Goal: Check status: Check status

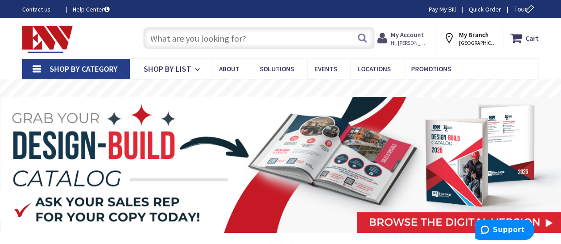
click at [411, 32] on strong "My Account" at bounding box center [407, 35] width 33 height 8
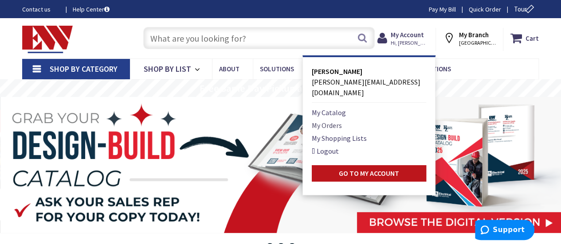
click at [332, 120] on link "My Orders" at bounding box center [327, 125] width 30 height 11
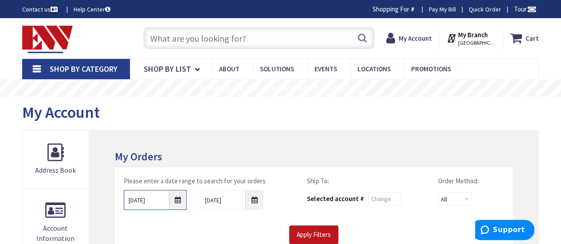
click at [176, 201] on input "8/28/2025" at bounding box center [155, 200] width 63 height 20
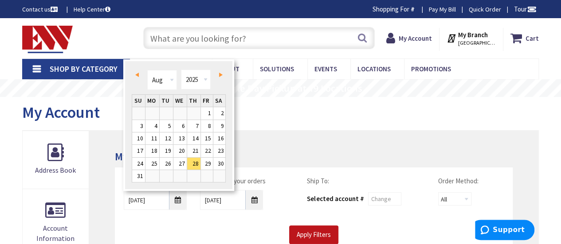
click at [137, 73] on span "Prev" at bounding box center [137, 75] width 4 height 4
type input "07/27/2025"
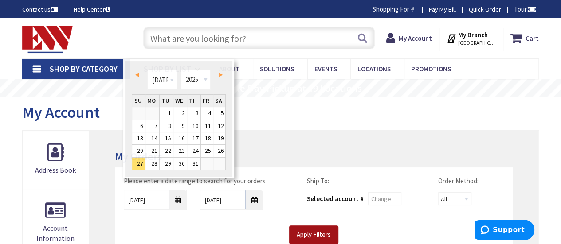
drag, startPoint x: 320, startPoint y: 242, endPoint x: 319, endPoint y: 237, distance: 4.5
click at [319, 239] on input "Apply Filters" at bounding box center [313, 235] width 49 height 19
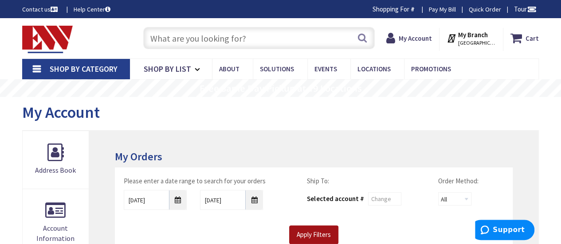
click at [319, 237] on input "Apply Filters" at bounding box center [313, 235] width 49 height 19
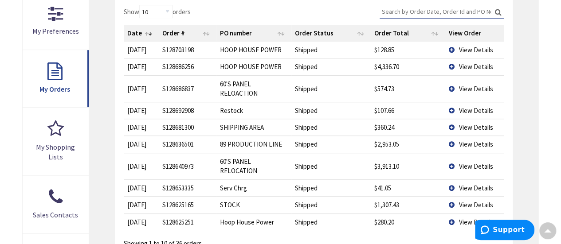
scroll to position [266, 0]
click at [449, 88] on td "View Details" at bounding box center [474, 89] width 59 height 27
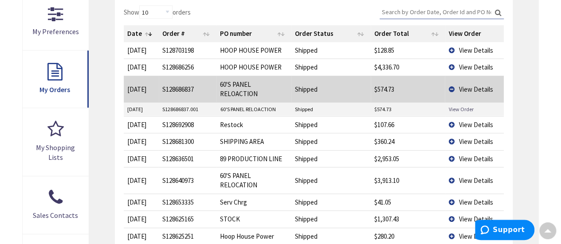
click at [458, 106] on link "View Order" at bounding box center [460, 110] width 25 height 8
click at [451, 66] on td "View Details" at bounding box center [474, 67] width 59 height 17
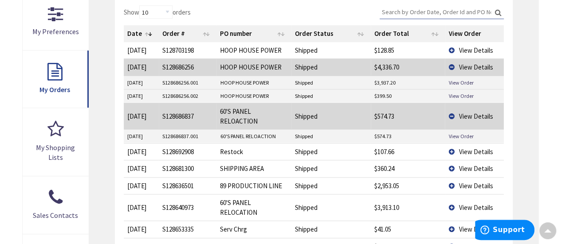
click at [450, 49] on td "View Details" at bounding box center [474, 50] width 59 height 16
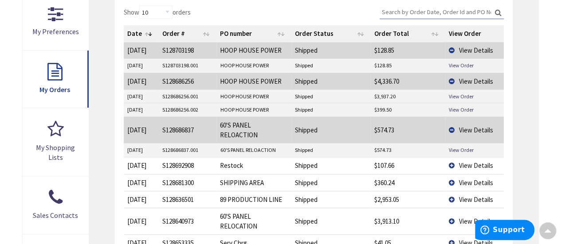
drag, startPoint x: 210, startPoint y: 64, endPoint x: 146, endPoint y: 66, distance: 63.4
click at [146, 66] on tr "9/3/2025 S128703198.001 HOOP HOUSE POWER Shipped $128.85 View Order" at bounding box center [314, 65] width 380 height 13
copy tr "S128703198.001"
drag, startPoint x: 400, startPoint y: 62, endPoint x: 370, endPoint y: 70, distance: 31.1
click at [370, 70] on tr "9/3/2025 S128703198.001 HOOP HOUSE POWER Shipped $128.85 View Order" at bounding box center [314, 65] width 380 height 13
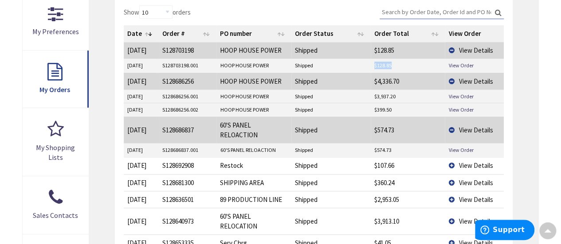
copy tr "$128.85"
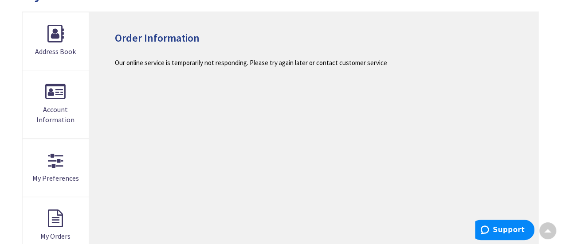
scroll to position [133, 0]
